Goal: Information Seeking & Learning: Learn about a topic

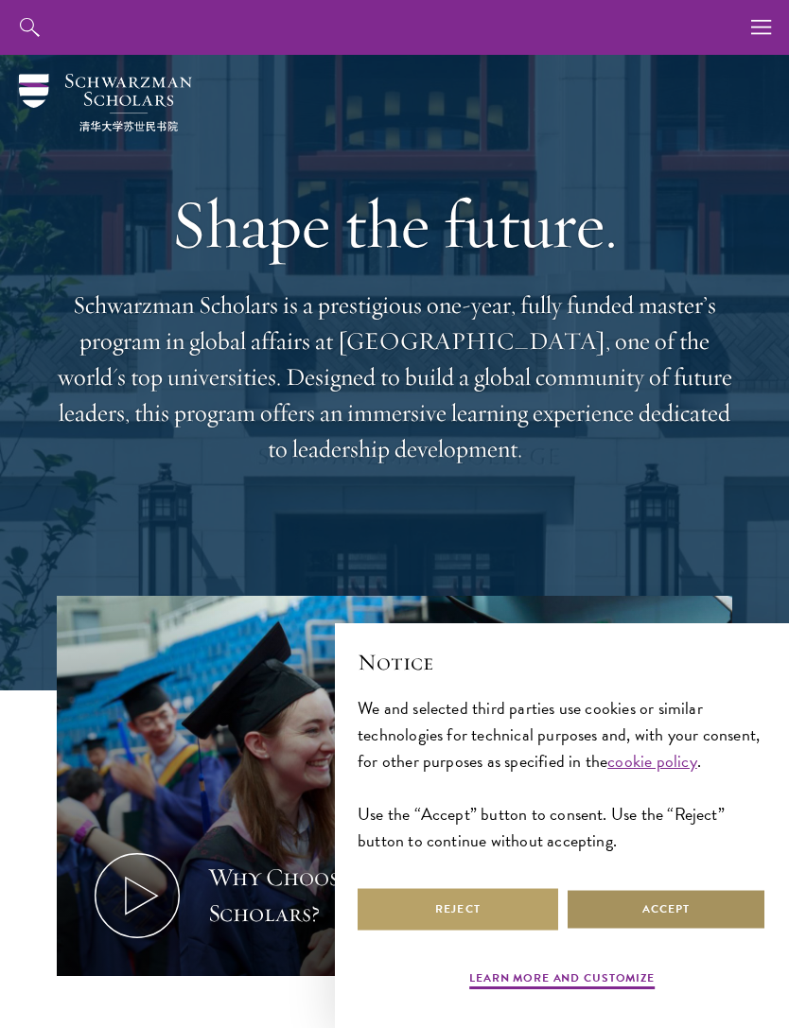
click at [710, 908] on button "Accept" at bounding box center [666, 909] width 201 height 43
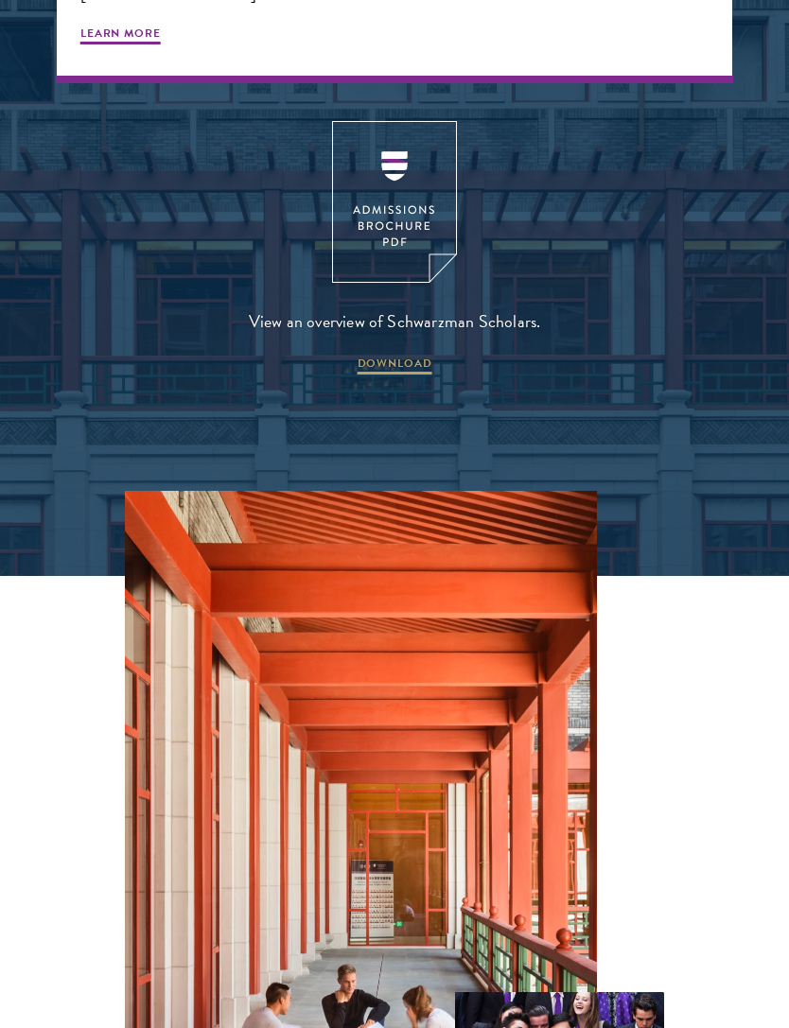
scroll to position [3681, 0]
click at [378, 355] on span "DOWNLOAD" at bounding box center [395, 366] width 75 height 23
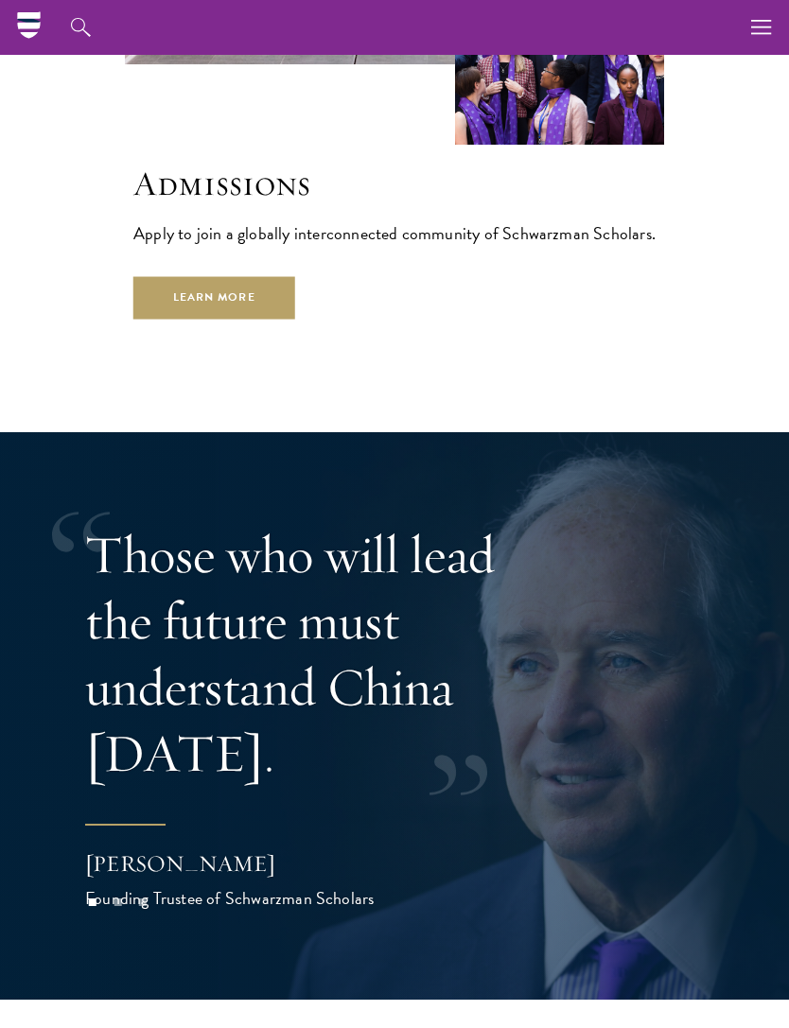
scroll to position [4727, 0]
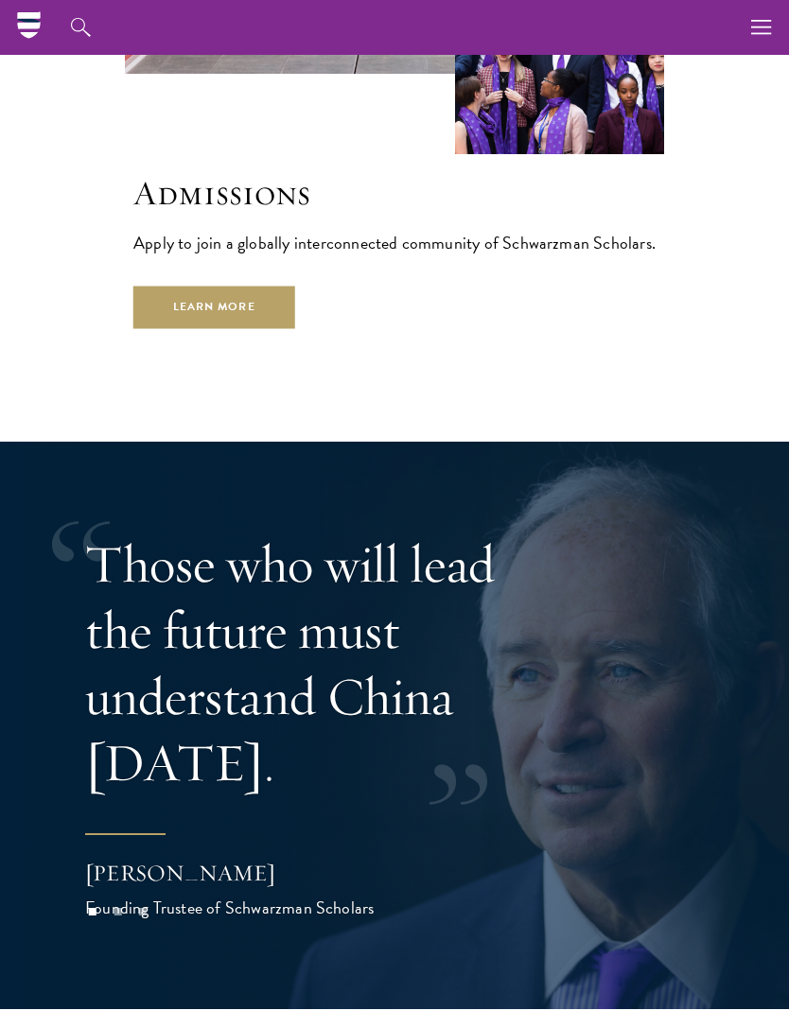
click at [174, 286] on link "Learn More" at bounding box center [214, 307] width 162 height 43
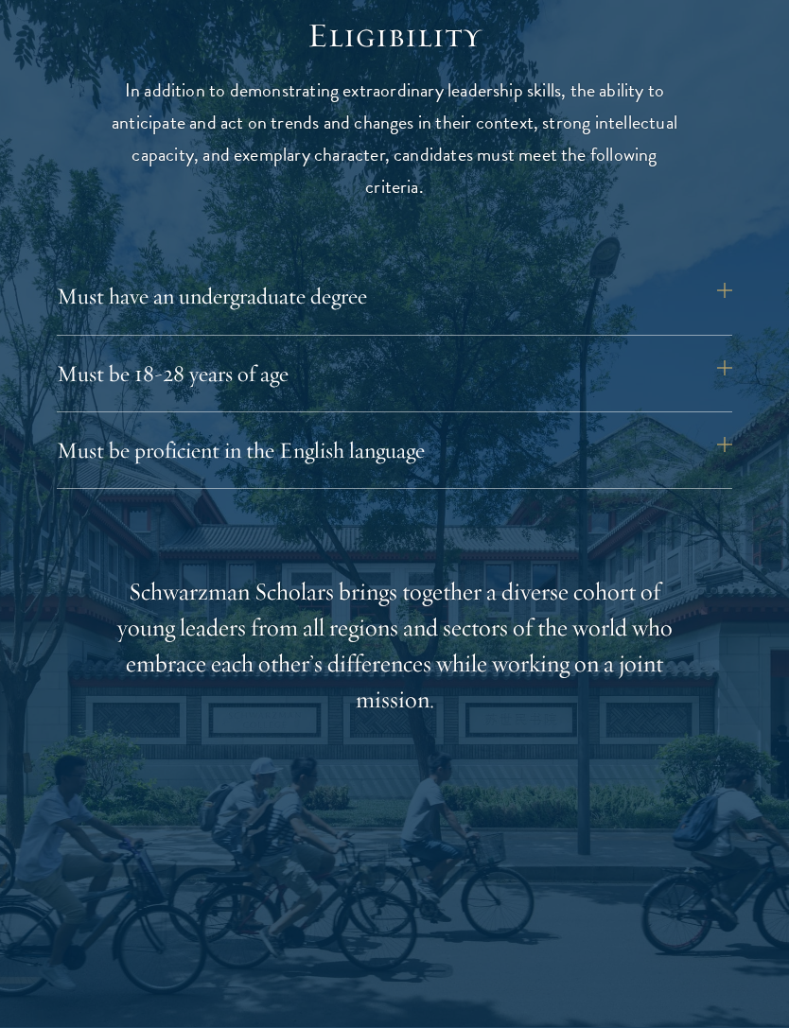
scroll to position [2298, 0]
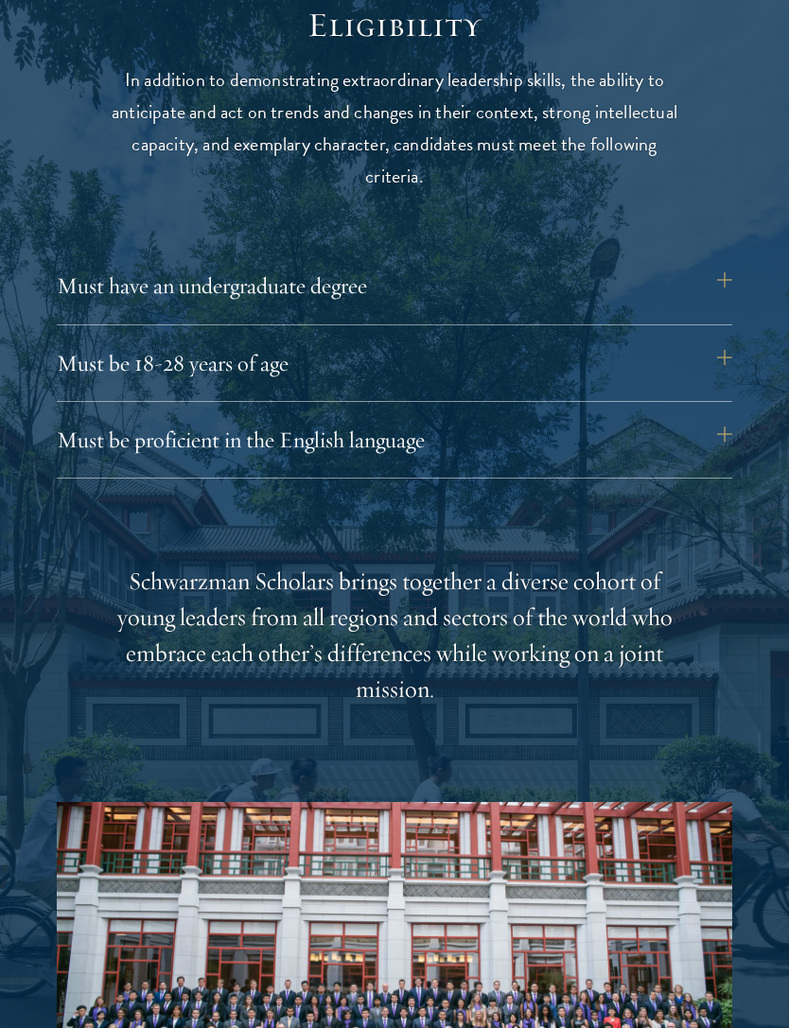
click at [717, 406] on div "Must have an undergraduate degree Applicants who are currently enrolled in unde…" at bounding box center [394, 370] width 675 height 215
click at [724, 418] on button "Must be proficient in the English language" at bounding box center [394, 439] width 675 height 45
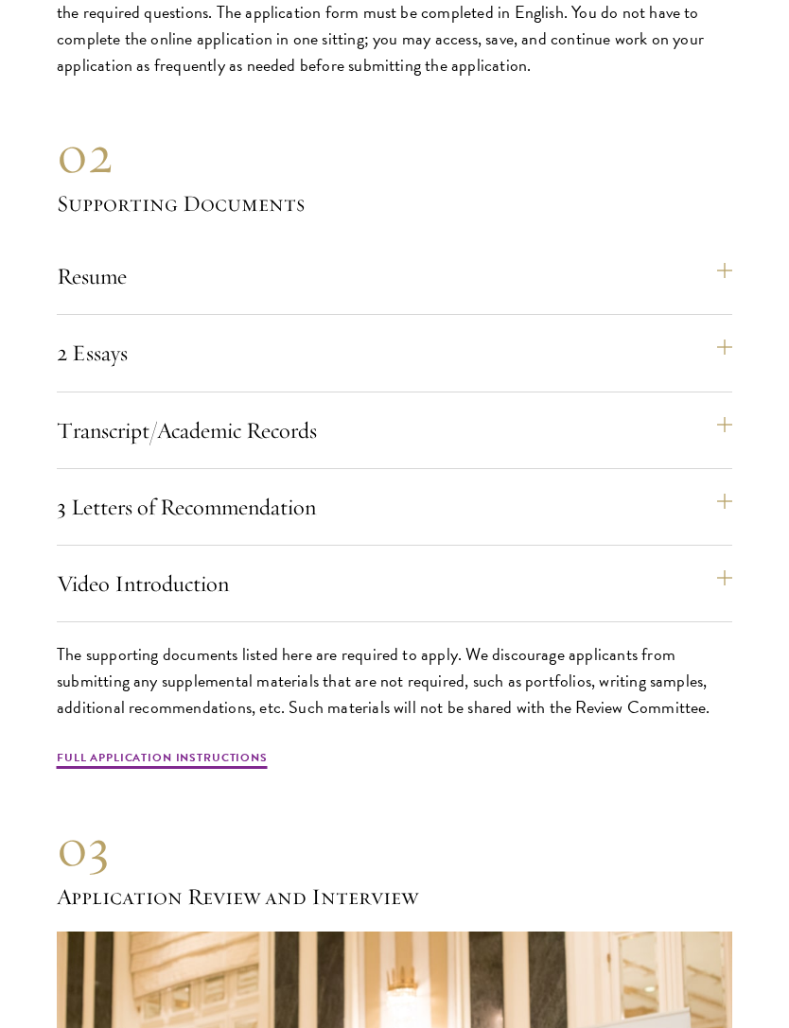
scroll to position [5996, 0]
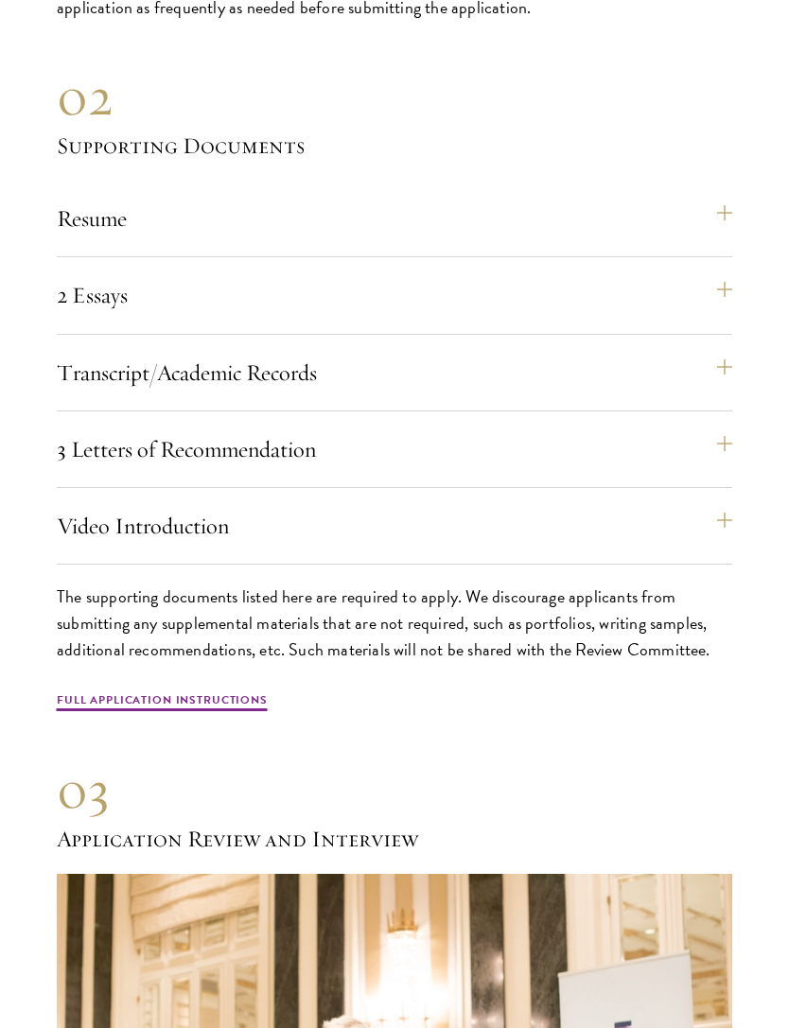
click at [732, 206] on button "Resume" at bounding box center [394, 218] width 675 height 45
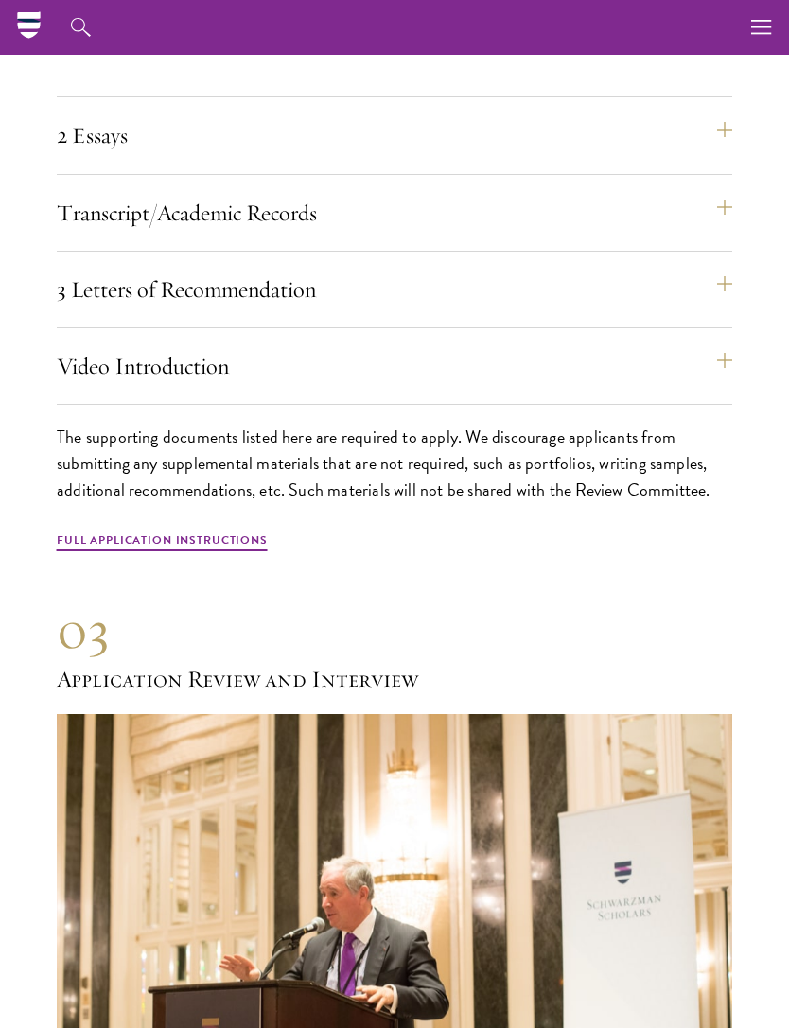
scroll to position [5775, 0]
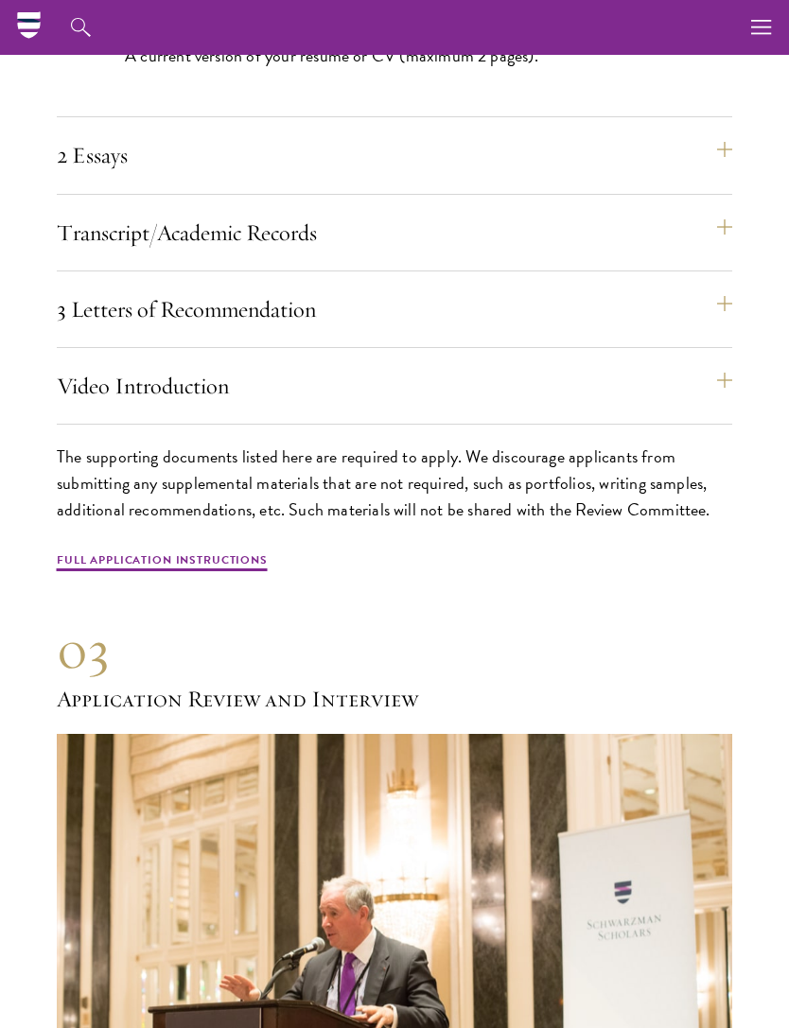
click at [734, 266] on section "01 Online Application 01 Online Application The application must be completed o…" at bounding box center [394, 477] width 789 height 1883
click at [728, 287] on button "3 Letters of Recommendation" at bounding box center [394, 309] width 675 height 45
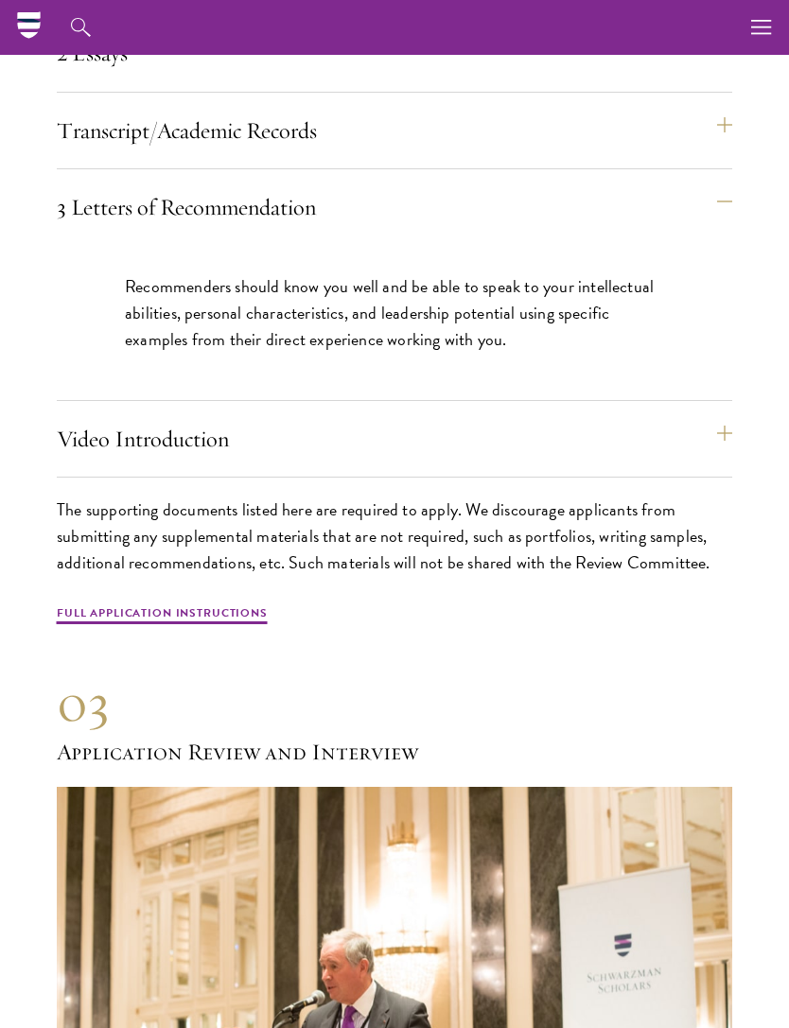
click at [718, 190] on button "3 Letters of Recommendation" at bounding box center [394, 206] width 675 height 45
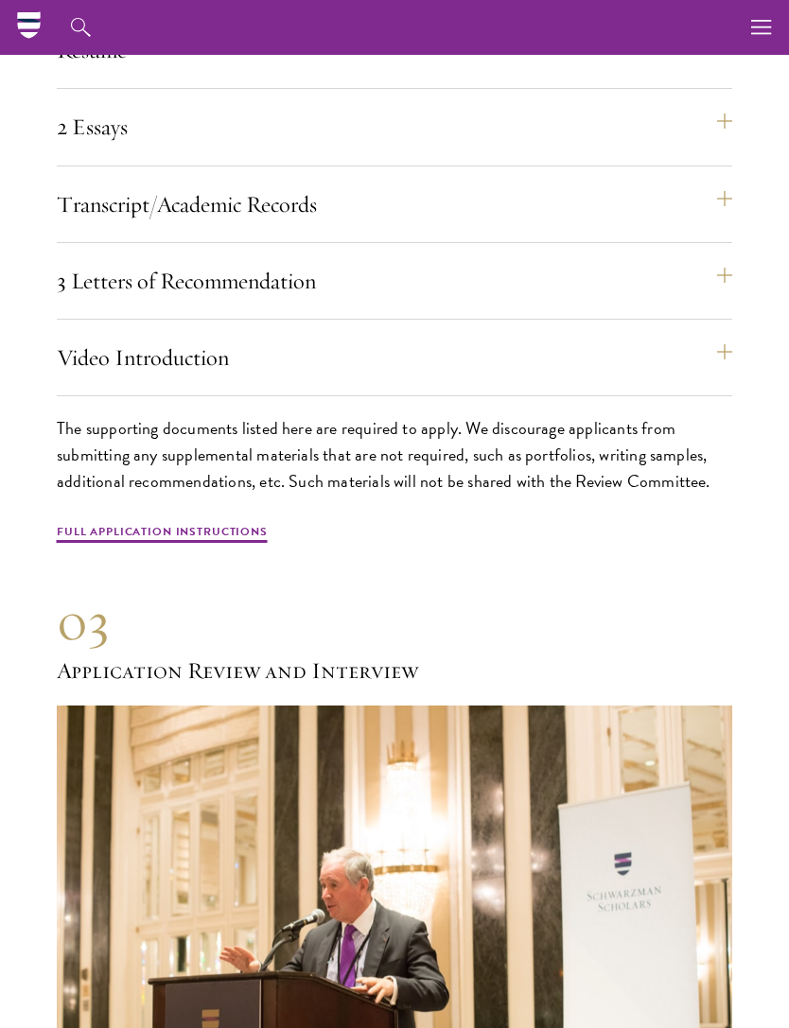
scroll to position [5691, 0]
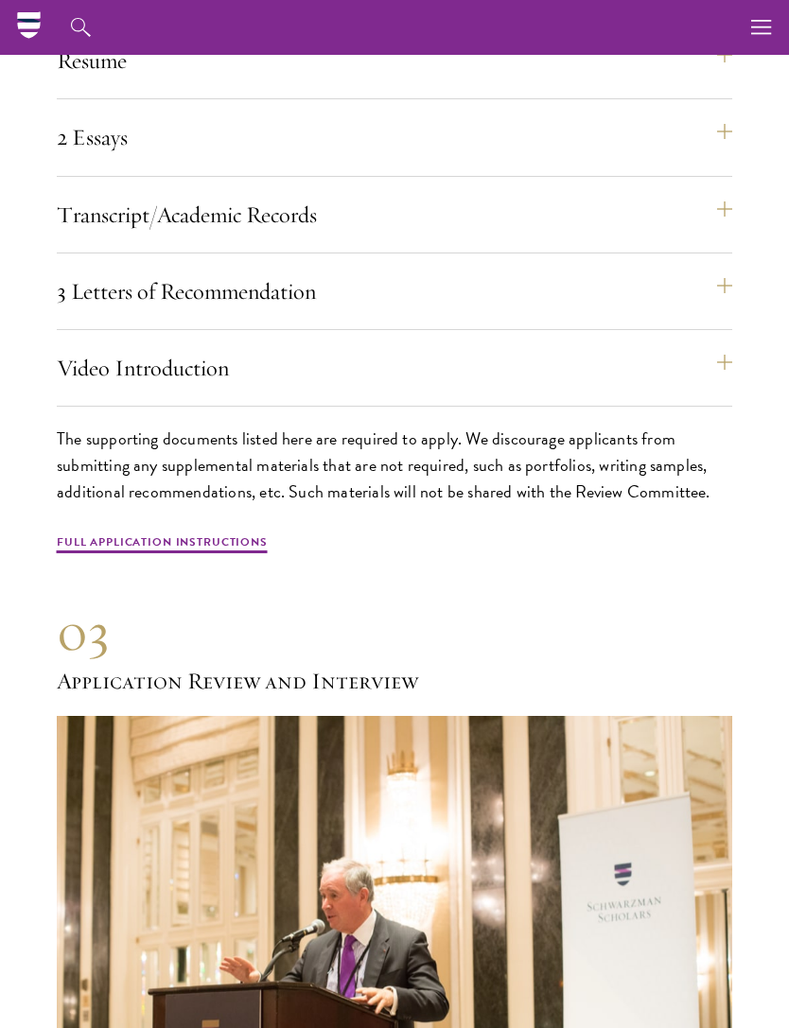
click at [714, 199] on button "Transcript/Academic Records" at bounding box center [394, 214] width 675 height 45
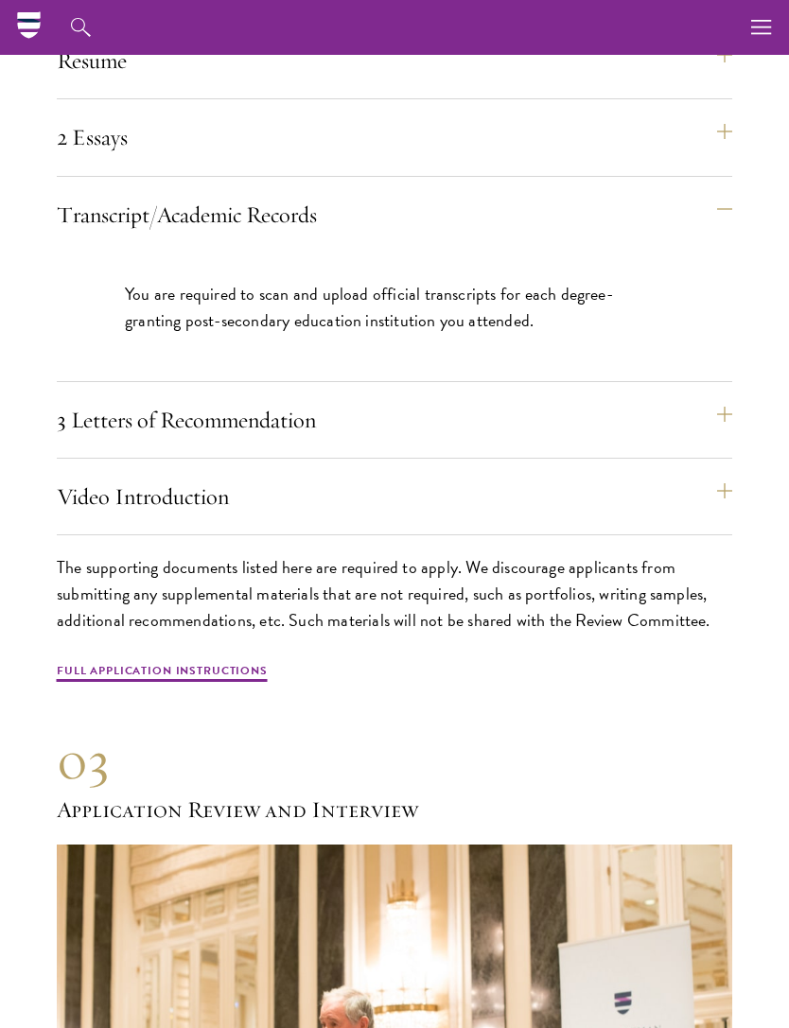
click at [723, 192] on button "Transcript/Academic Records" at bounding box center [394, 214] width 675 height 45
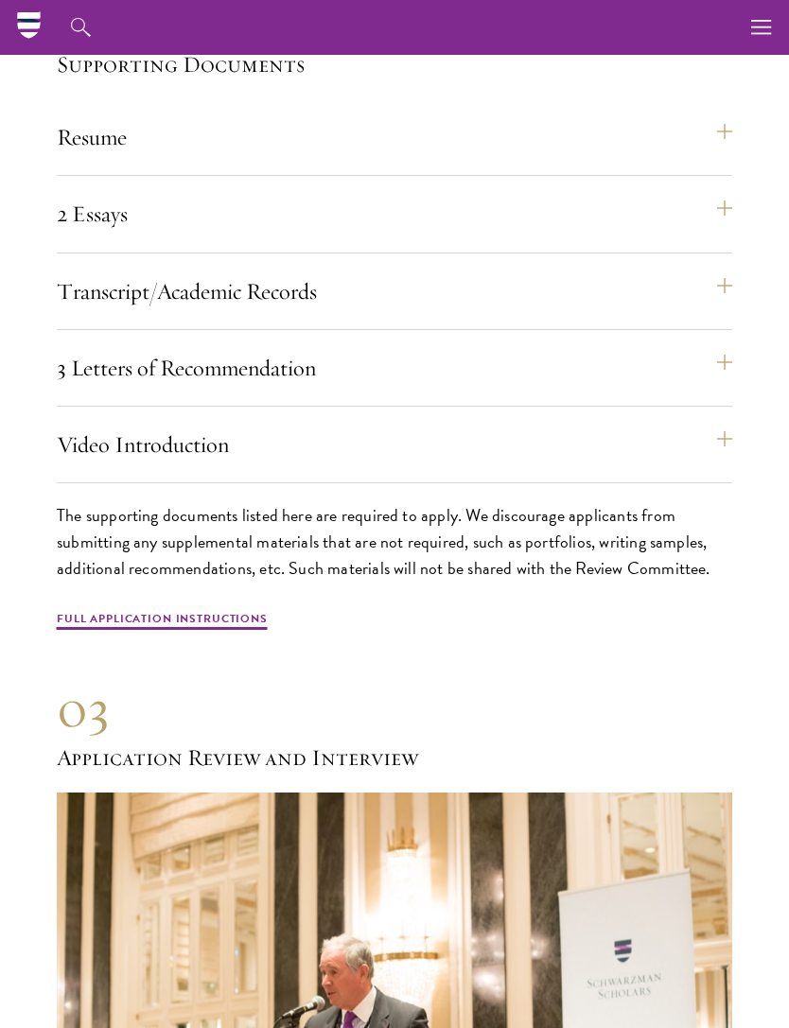
scroll to position [5615, 0]
click at [718, 194] on button "2 Essays" at bounding box center [394, 212] width 675 height 45
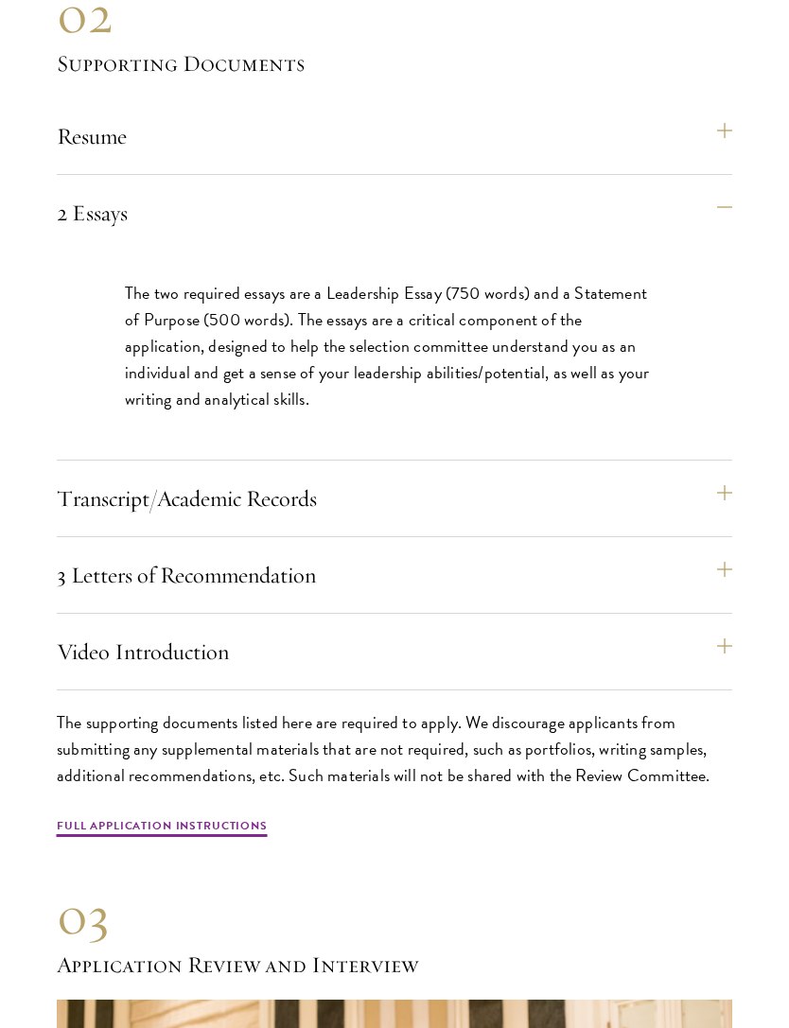
click at [732, 190] on button "2 Essays" at bounding box center [394, 212] width 675 height 45
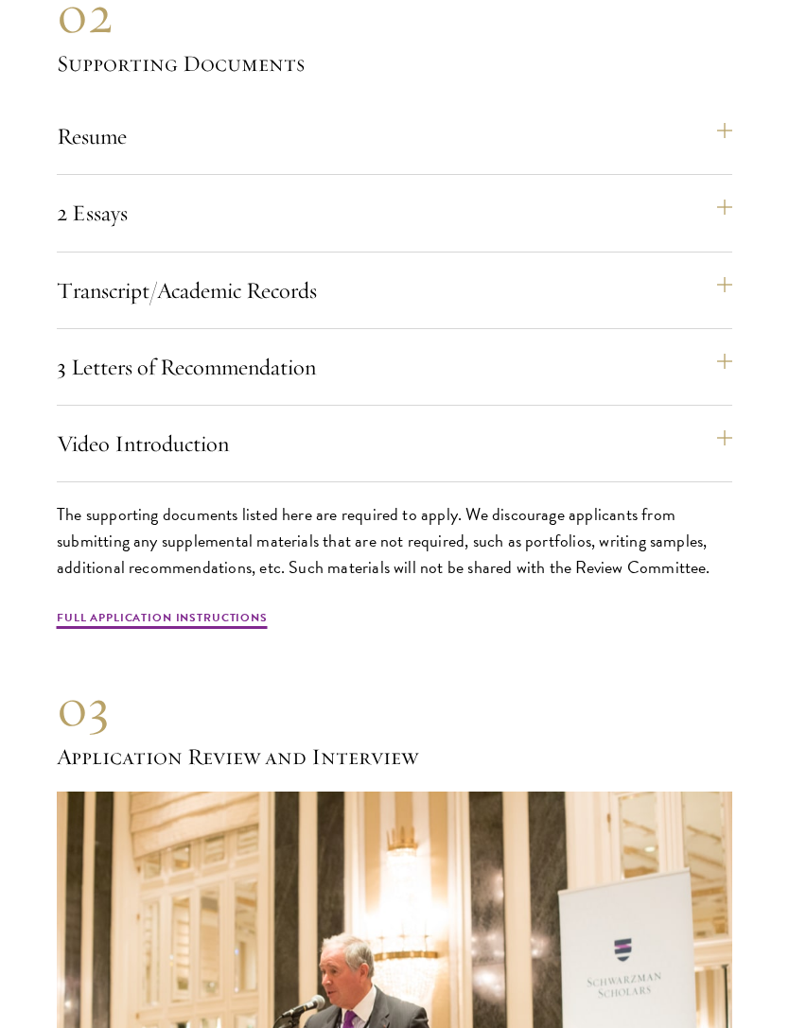
click at [729, 114] on button "Resume" at bounding box center [394, 136] width 675 height 45
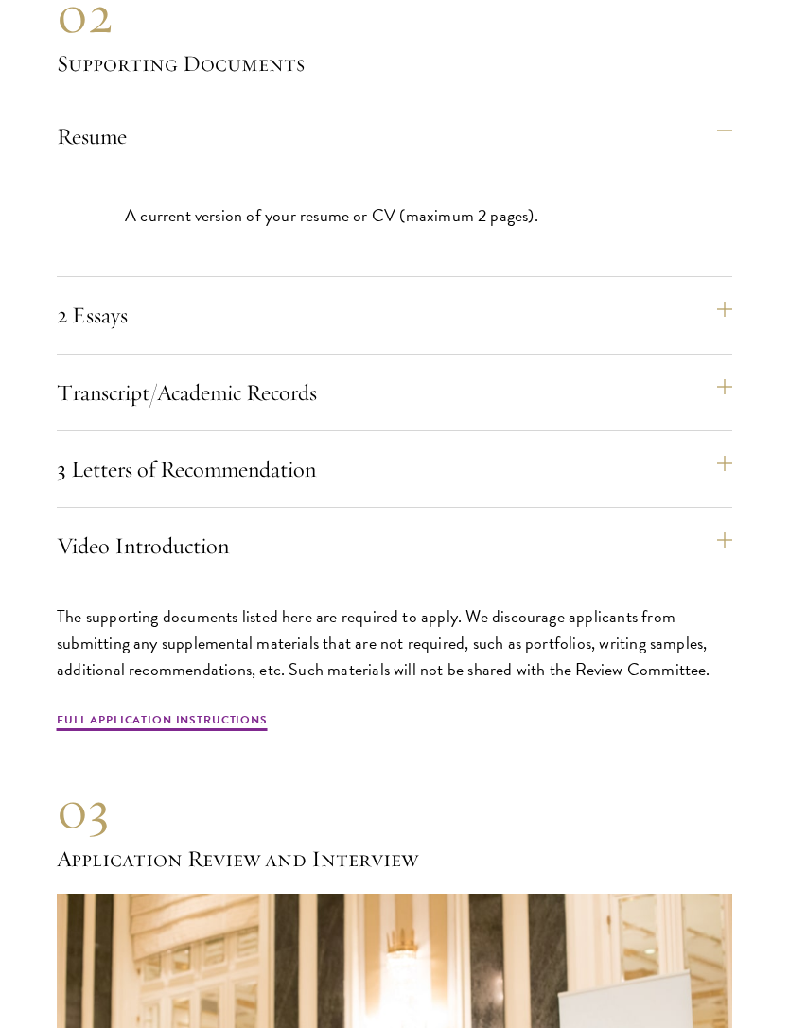
click at [731, 114] on button "Resume" at bounding box center [394, 136] width 675 height 45
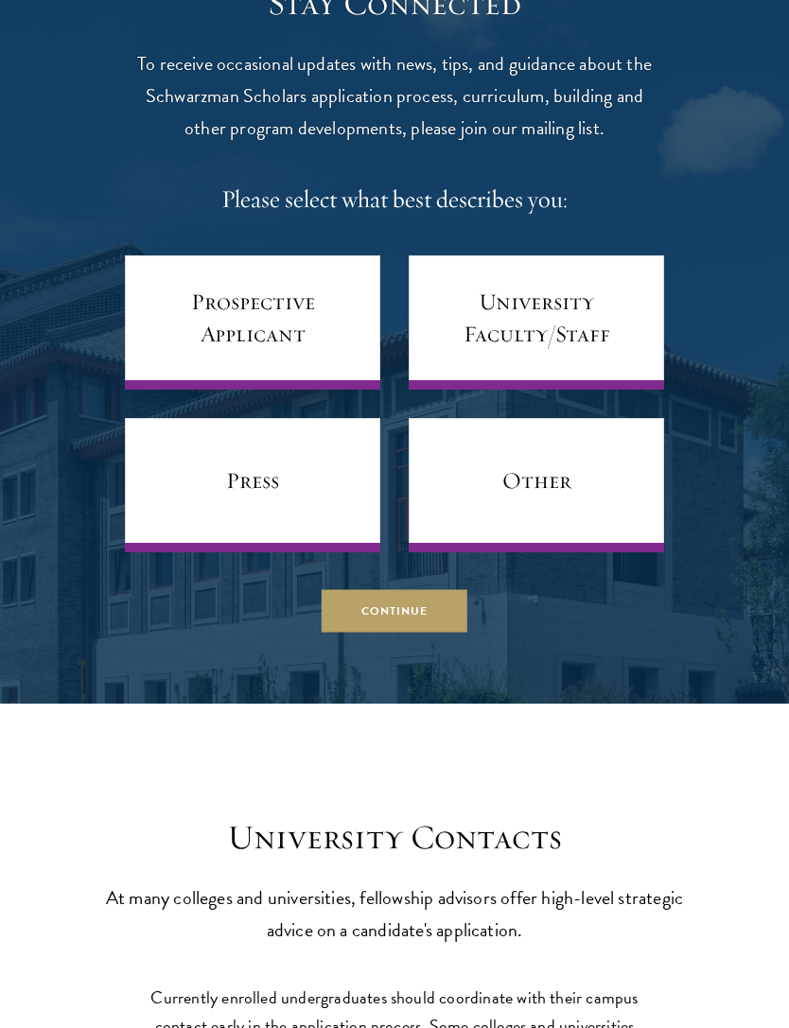
scroll to position [7706, 0]
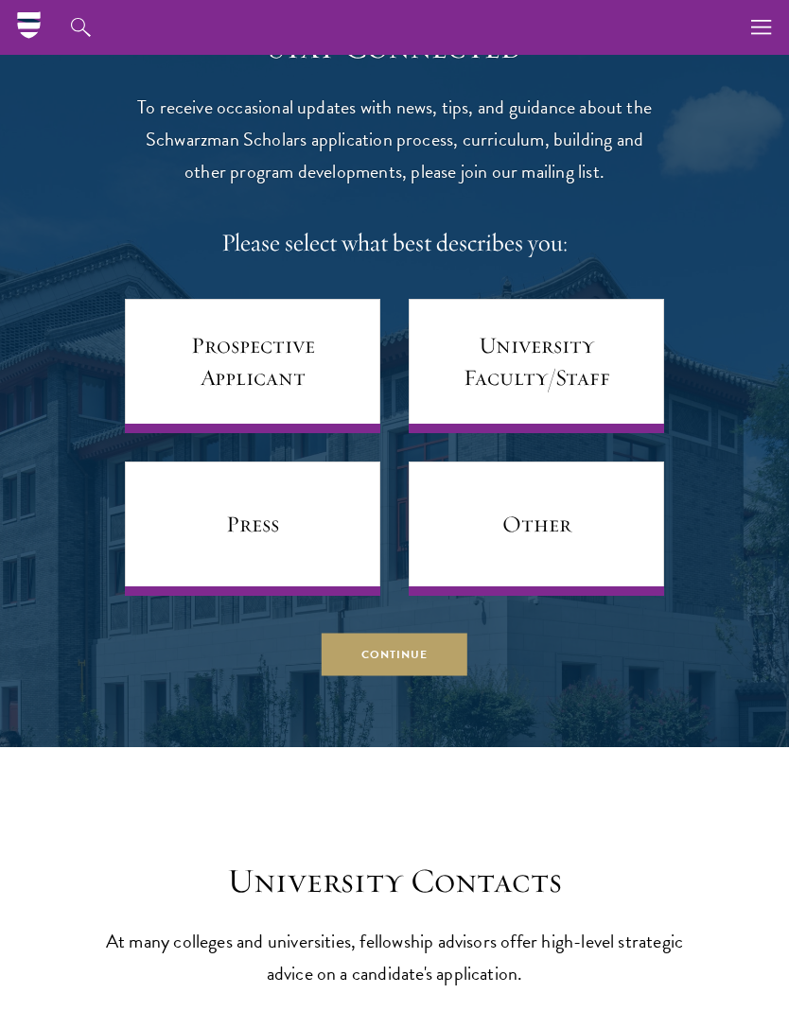
click at [376, 334] on link "Prospective Applicant" at bounding box center [252, 366] width 255 height 134
click at [357, 334] on link "Prospective Applicant" at bounding box center [252, 366] width 255 height 134
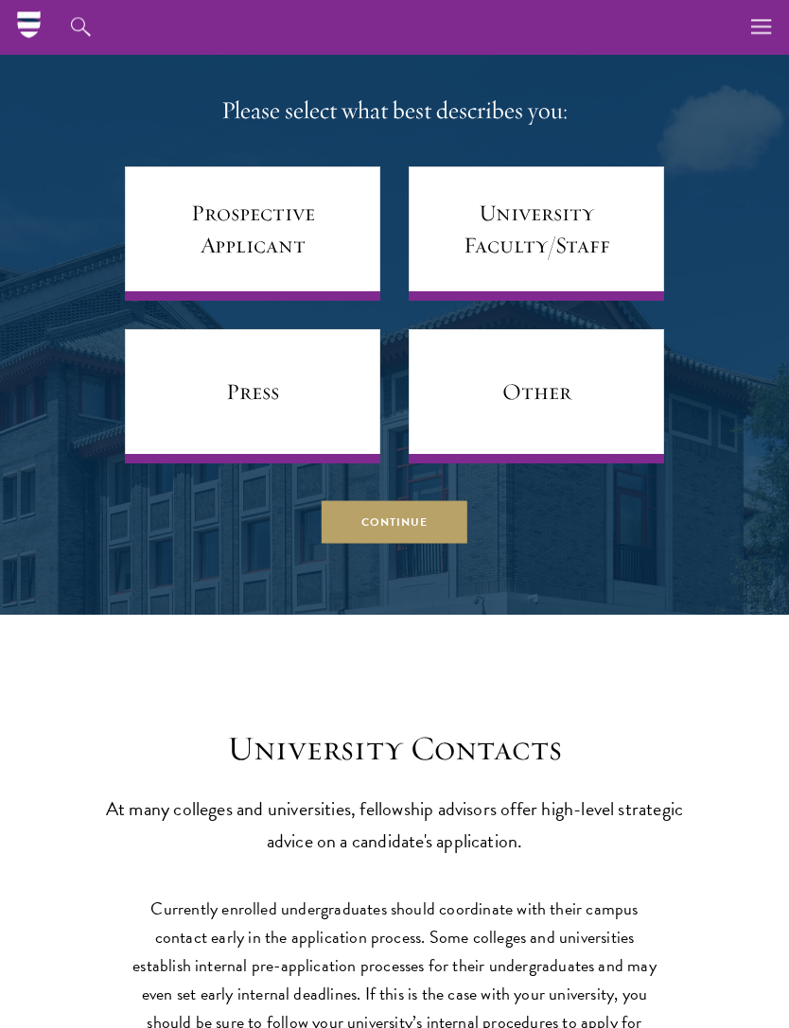
scroll to position [7822, 0]
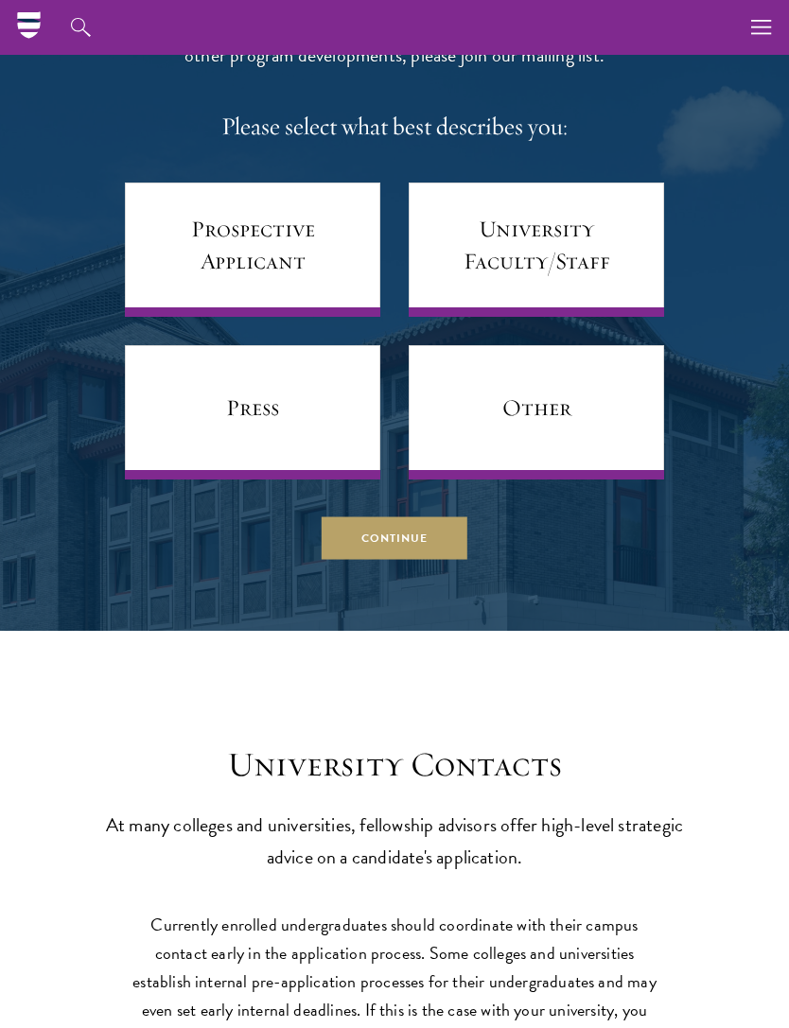
click at [439, 517] on button "Continue" at bounding box center [395, 538] width 146 height 43
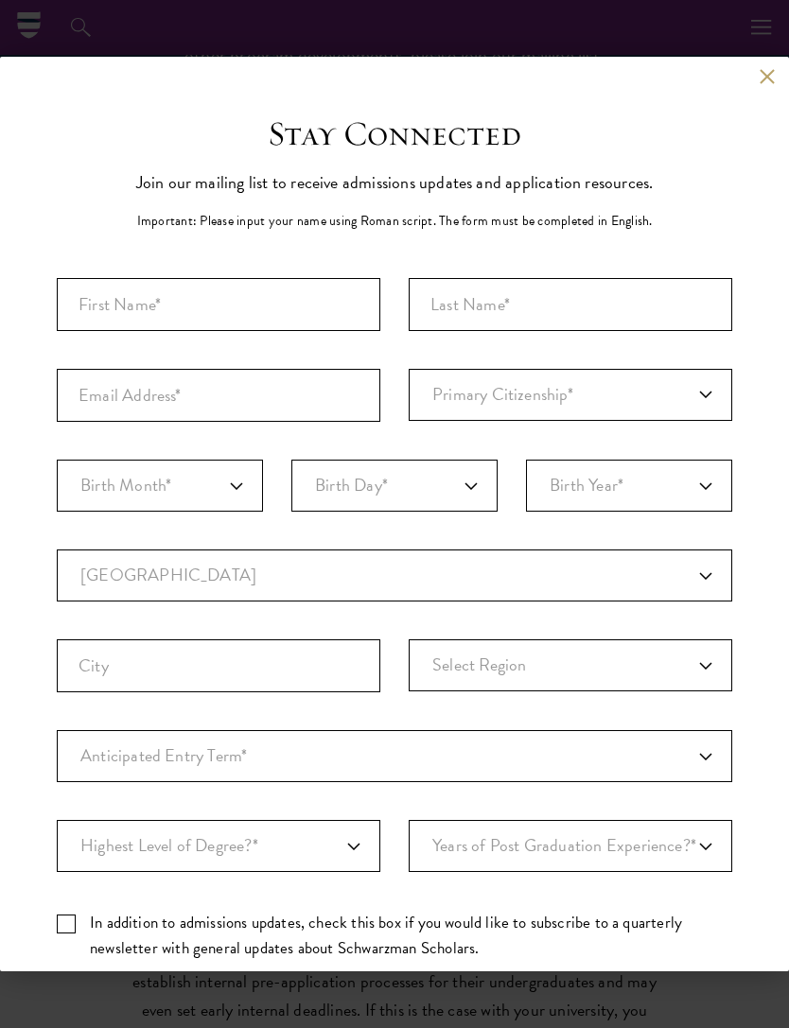
click at [770, 77] on button at bounding box center [767, 76] width 16 height 16
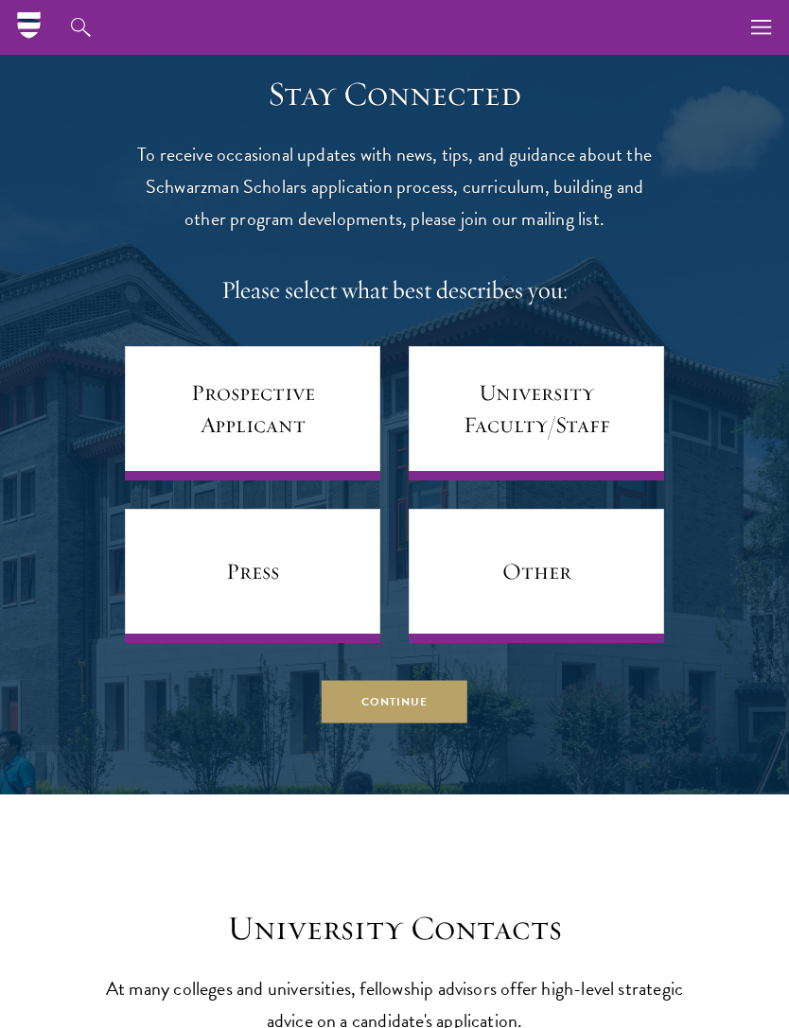
scroll to position [7656, 0]
